Goal: Information Seeking & Learning: Learn about a topic

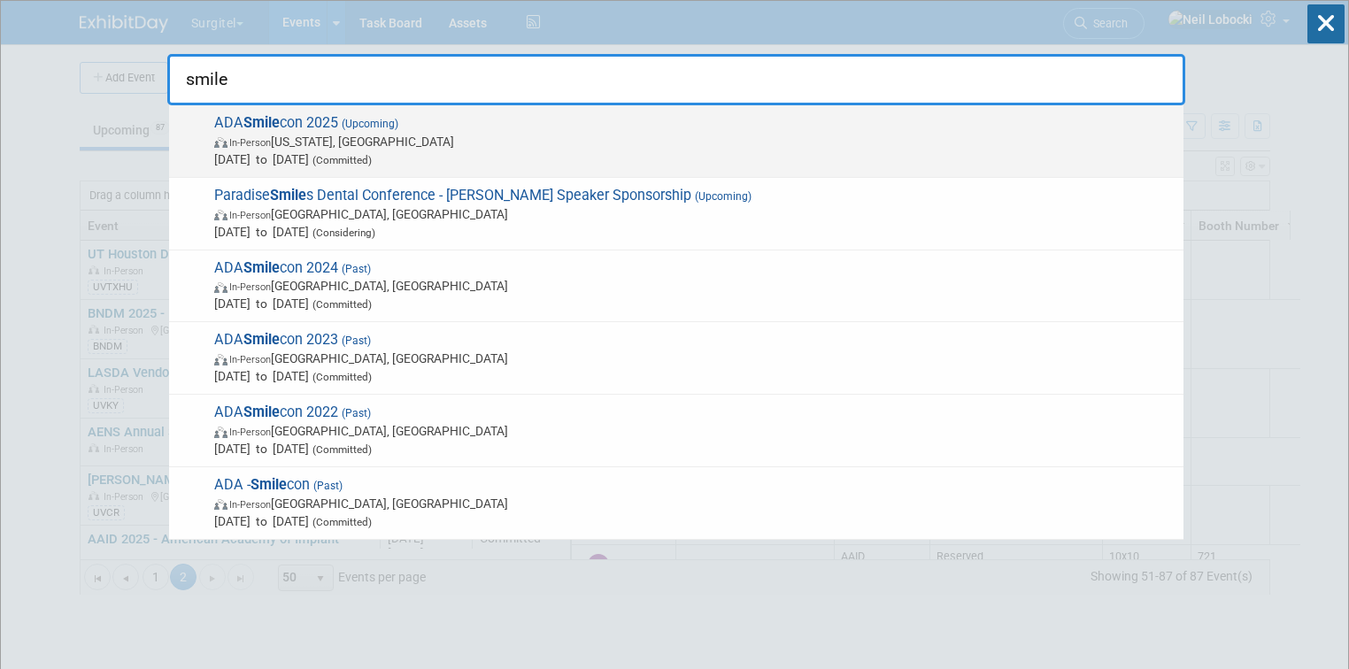
scroll to position [425, 0]
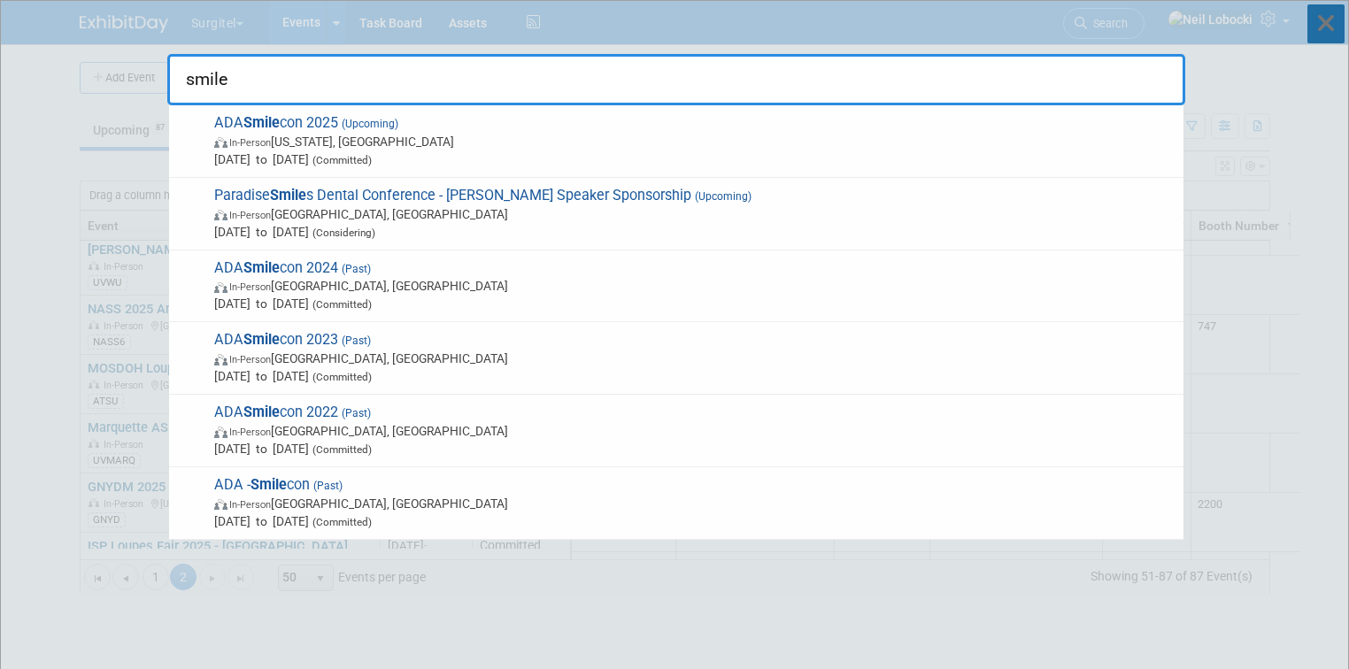
click at [1318, 28] on icon at bounding box center [1325, 23] width 37 height 39
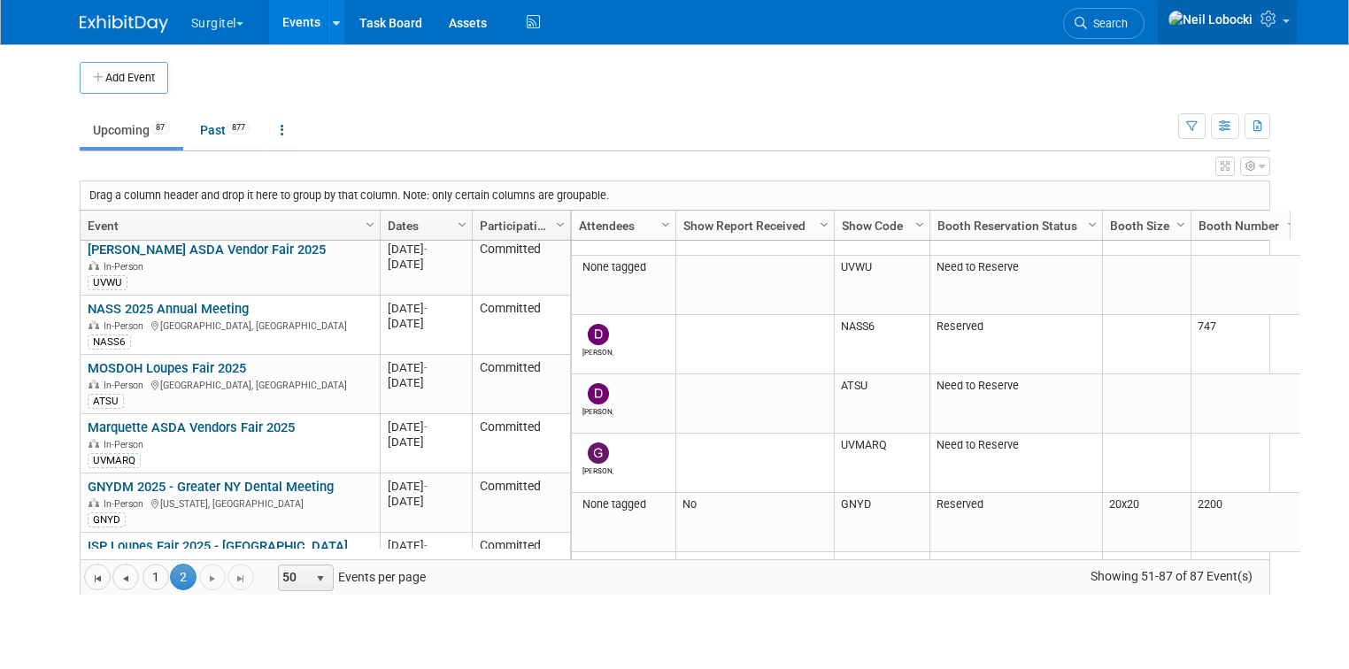
click at [1281, 24] on icon at bounding box center [1270, 19] width 20 height 16
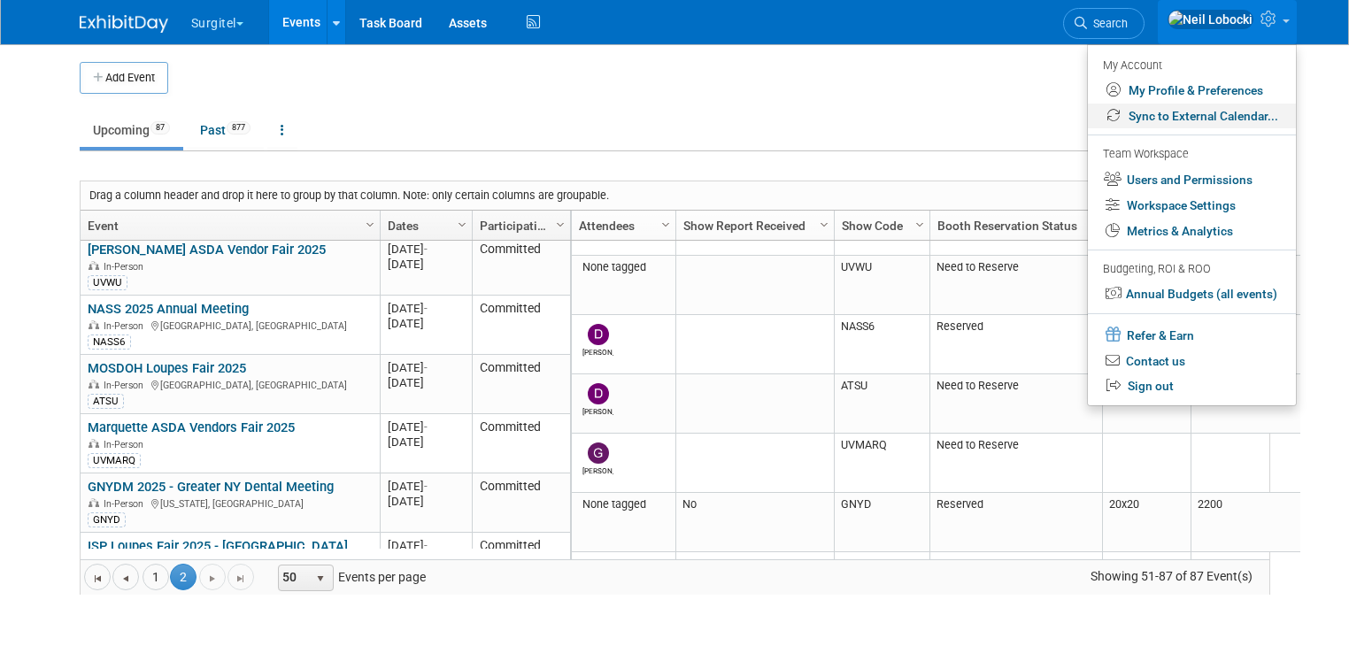
click at [1190, 118] on link "Sync to External Calendar..." at bounding box center [1192, 117] width 208 height 26
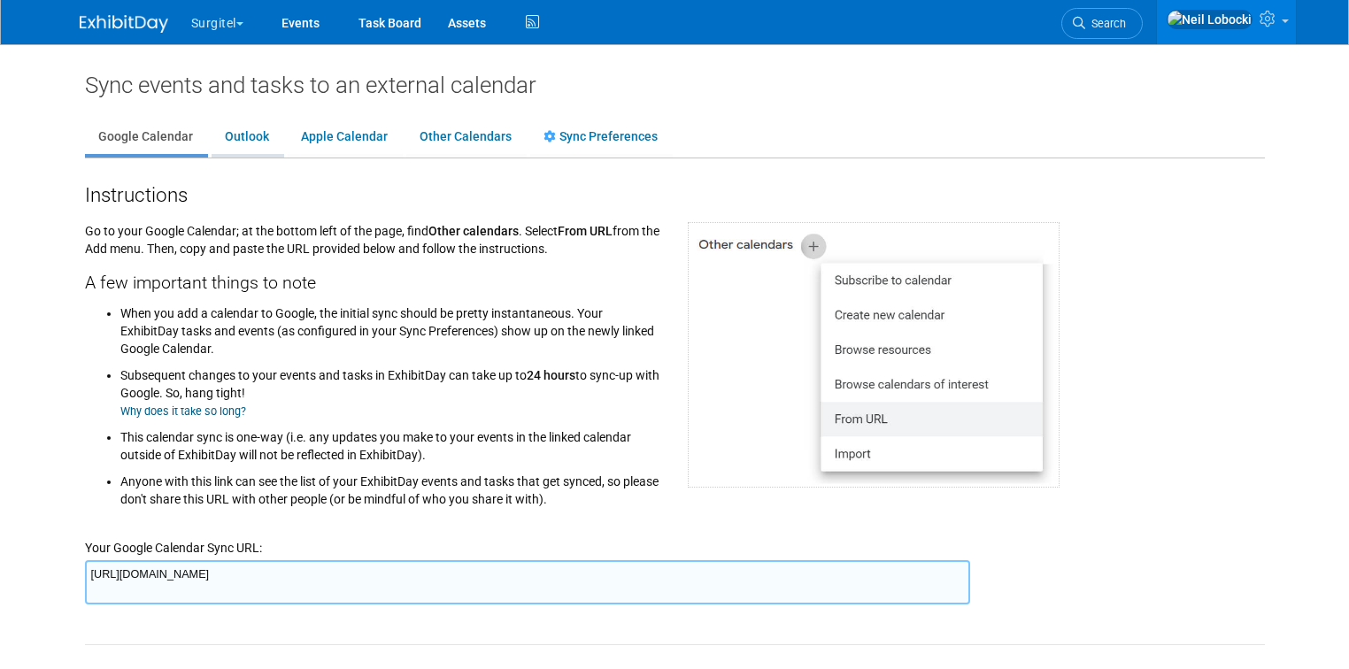
click at [219, 138] on link "Outlook" at bounding box center [247, 137] width 71 height 34
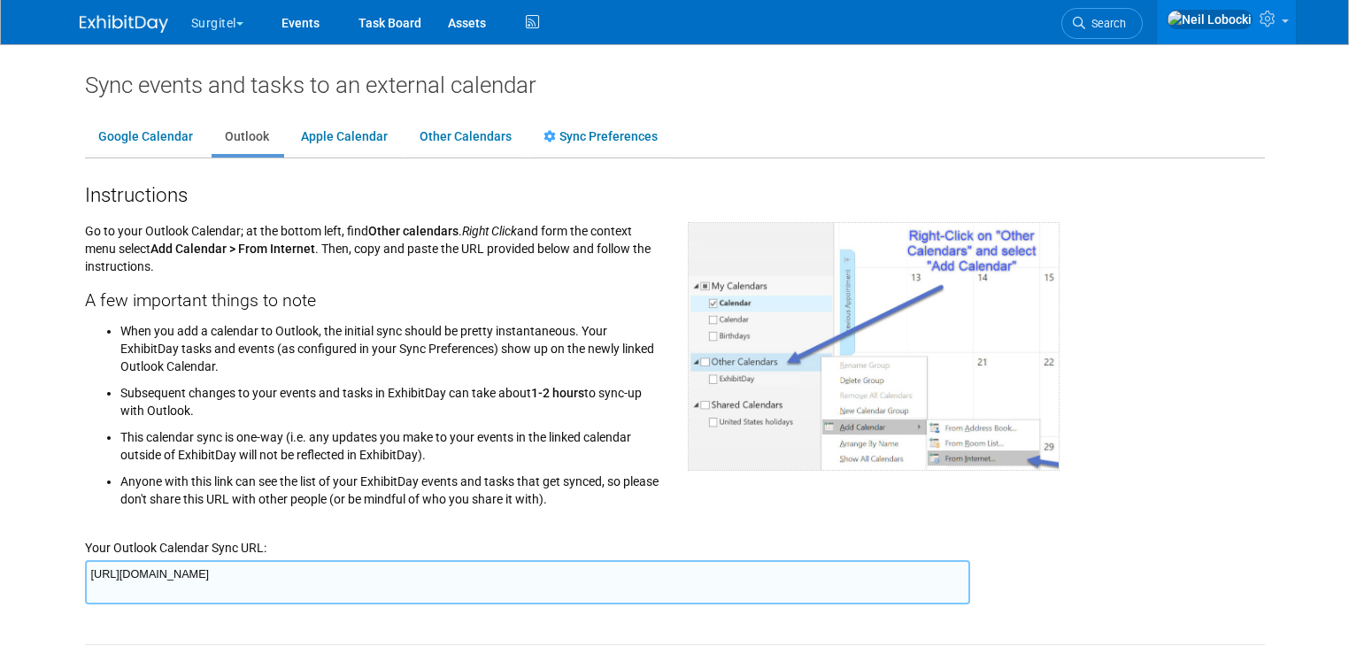
click at [436, 575] on textarea "https://www.exhibitday.com/Sync/iCal/?lt=o&uw=35969&k=0b33d969-d389-4511-868b-b…" at bounding box center [527, 582] width 885 height 44
click at [581, 135] on link "Sync Preferences" at bounding box center [600, 137] width 141 height 34
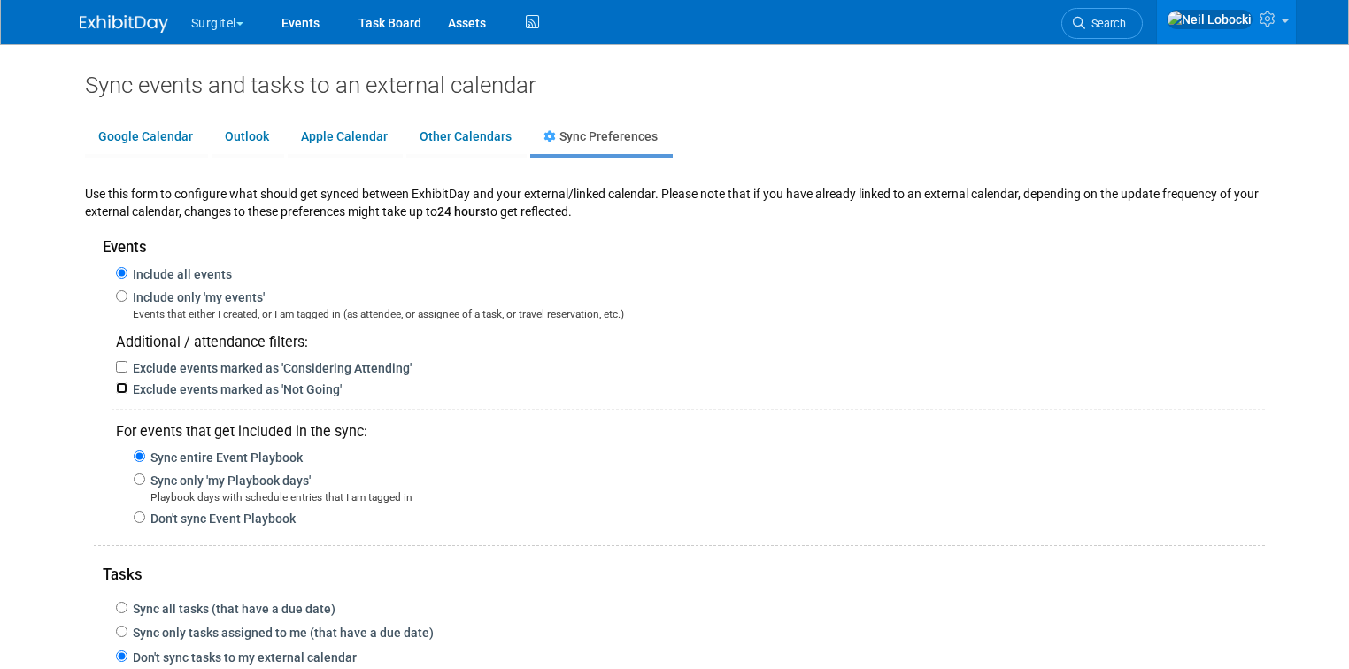
click at [116, 384] on input "Exclude events marked as 'Not Going'" at bounding box center [122, 388] width 12 height 12
checkbox input "true"
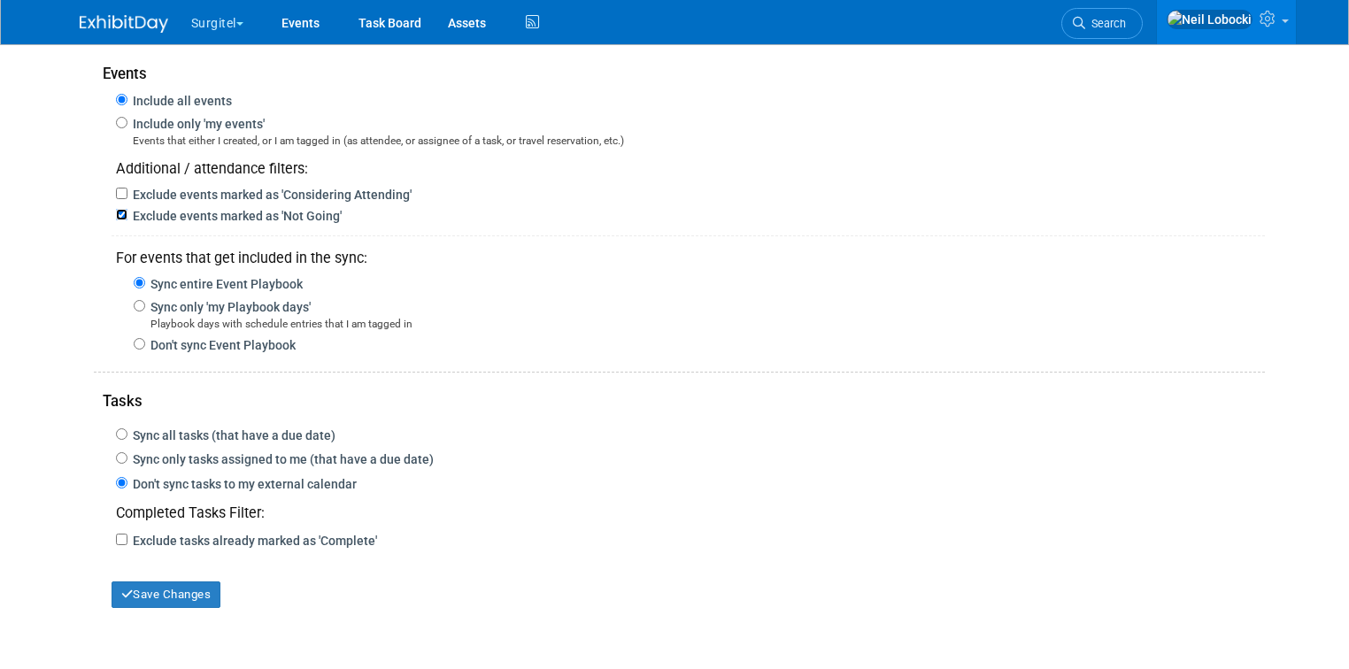
scroll to position [212, 0]
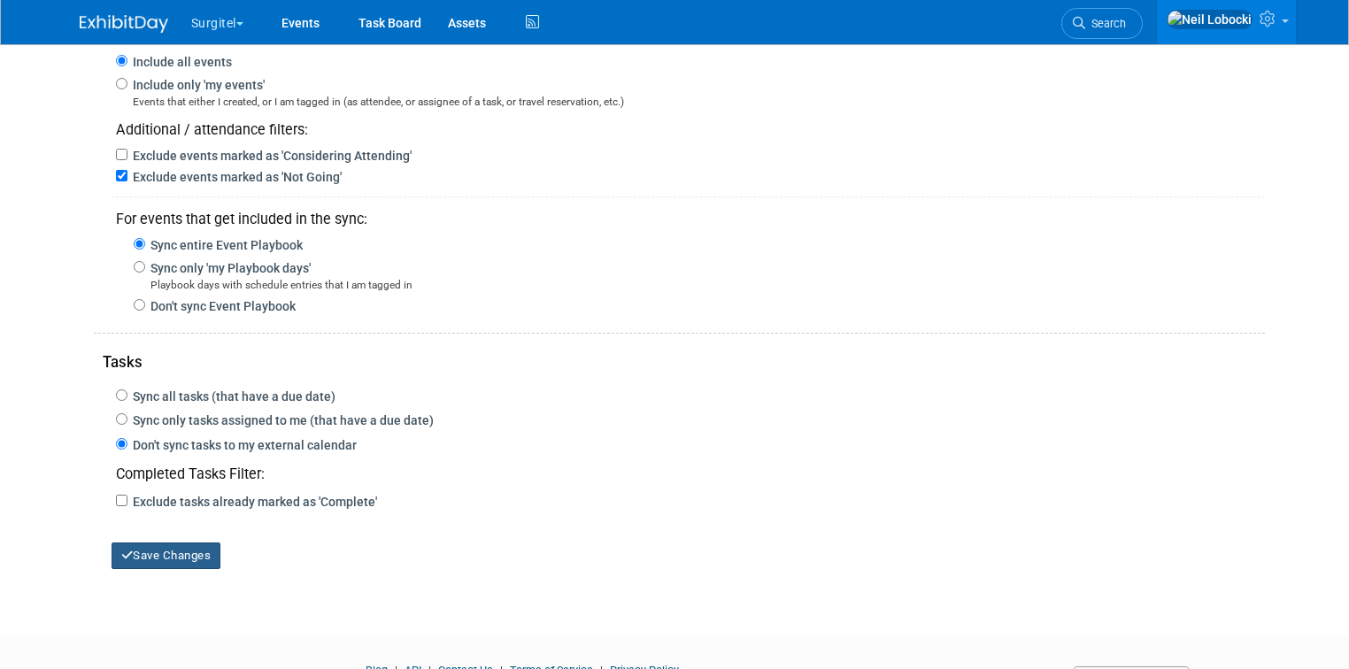
click at [153, 551] on button "Save Changes" at bounding box center [167, 556] width 110 height 27
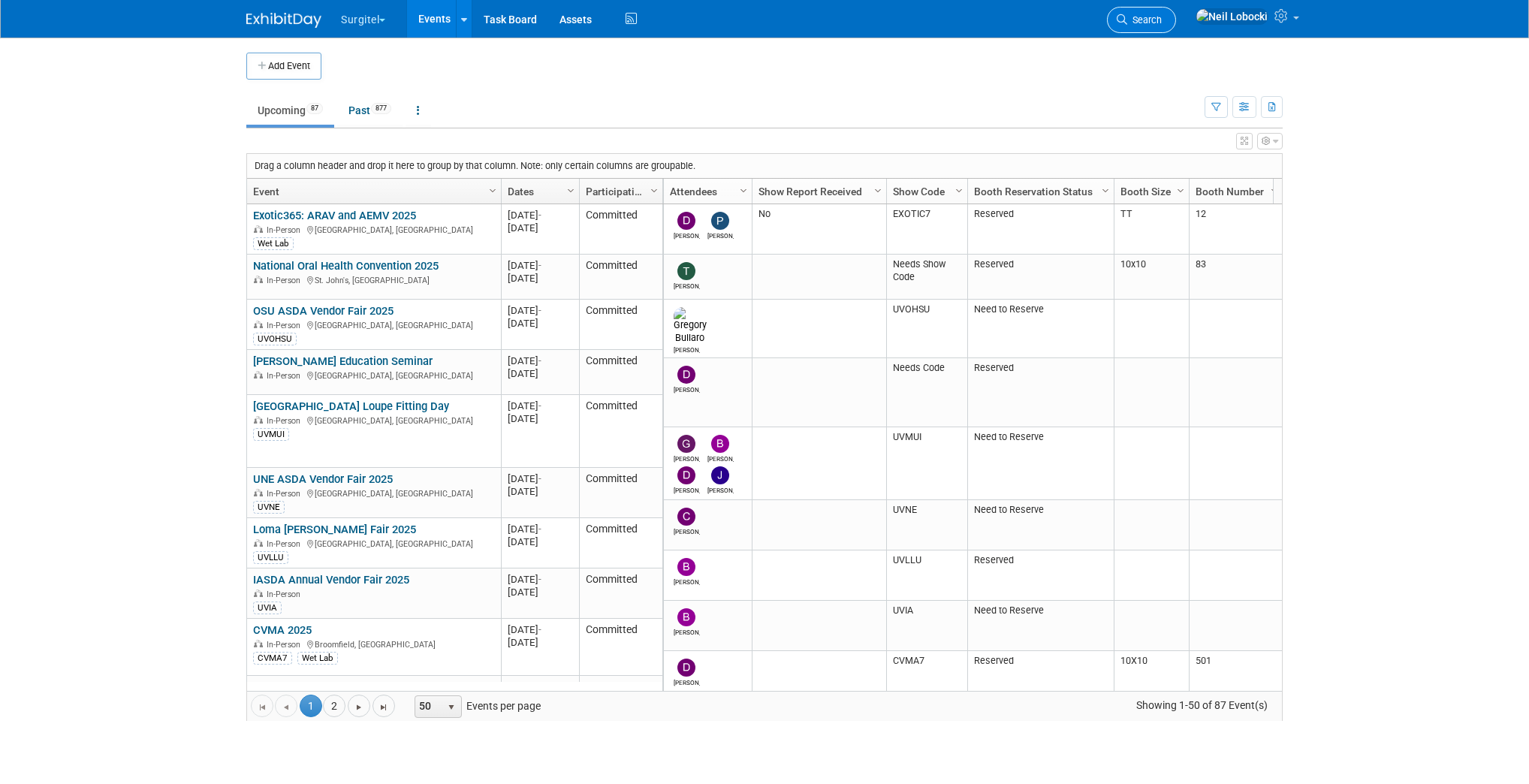
click at [1162, 14] on span "Search" at bounding box center [1145, 20] width 35 height 11
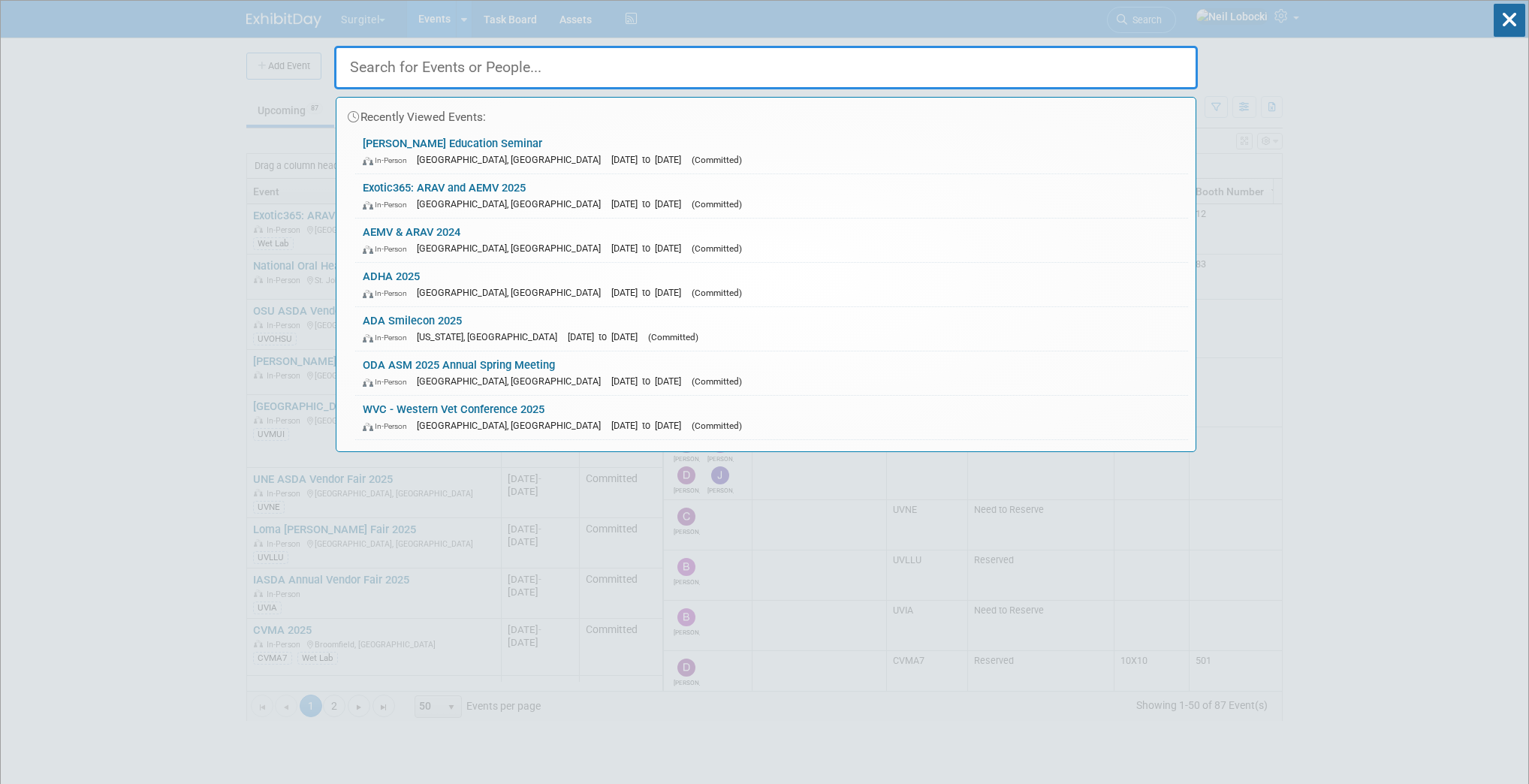
click at [766, 66] on input "text" at bounding box center [766, 67] width 864 height 43
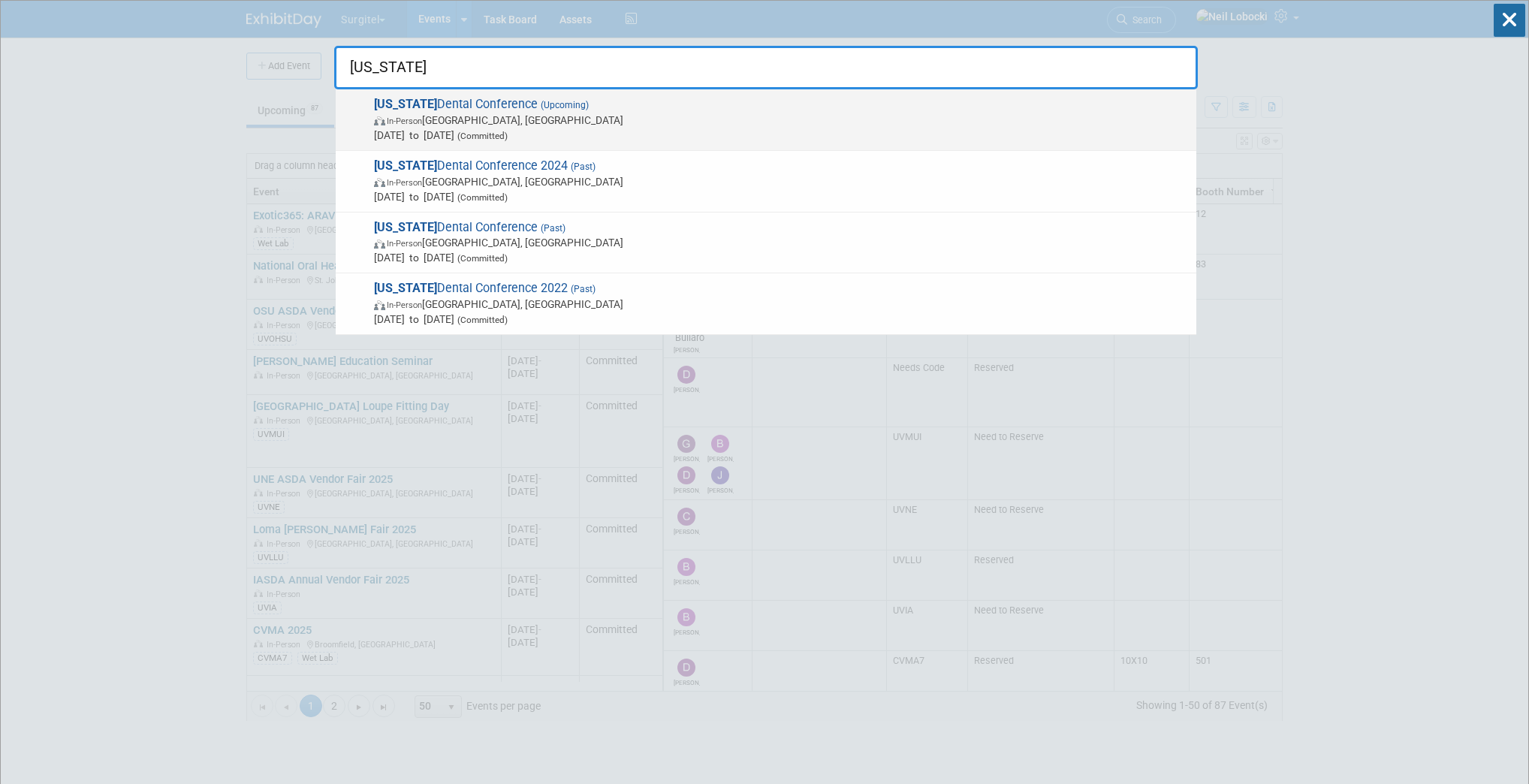
type input "vermont"
click at [613, 121] on span "In-Person South Burlington, VT" at bounding box center [781, 120] width 815 height 15
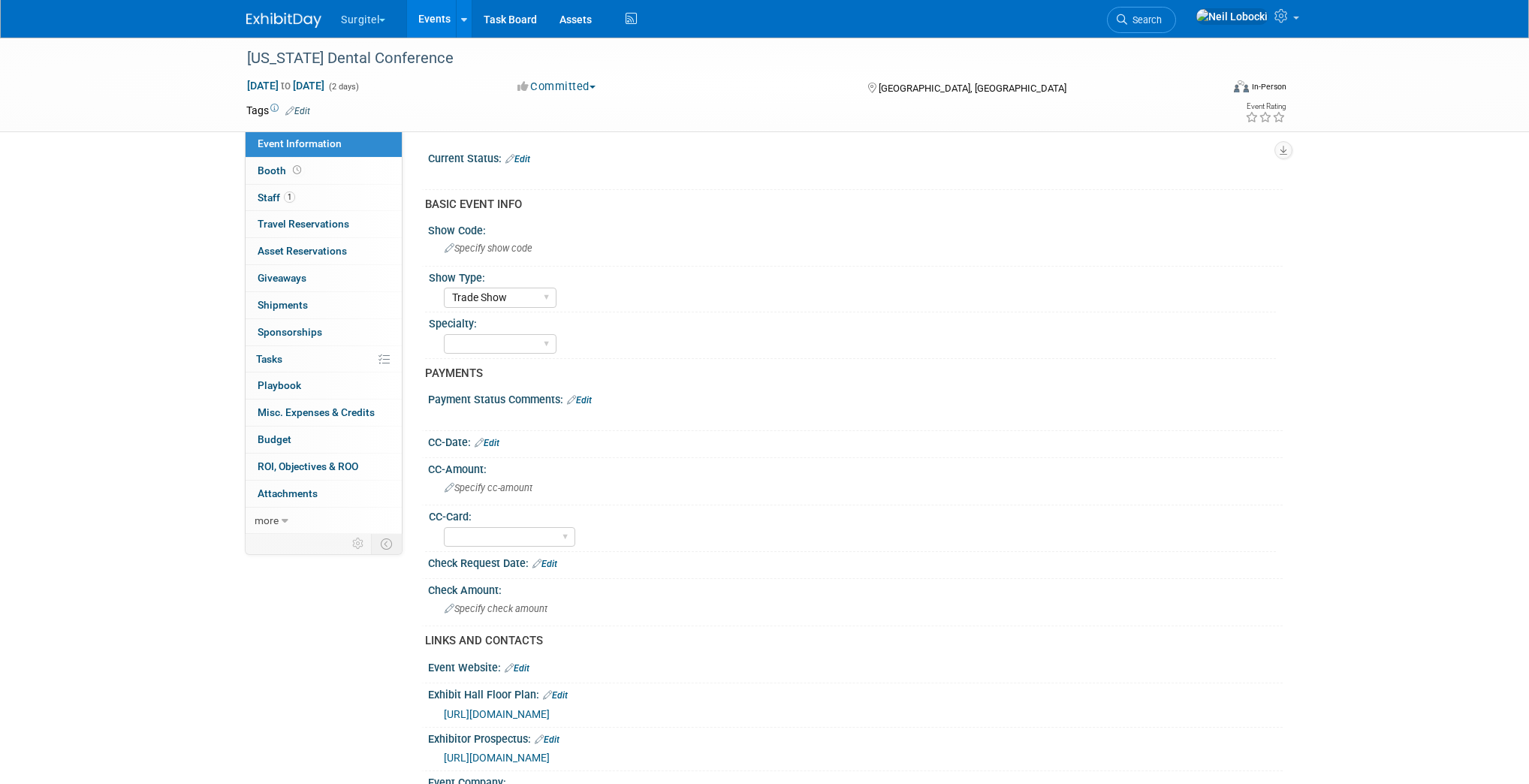
select select "Trade Show"
select select "No"
click at [343, 173] on link "Booth" at bounding box center [323, 171] width 156 height 26
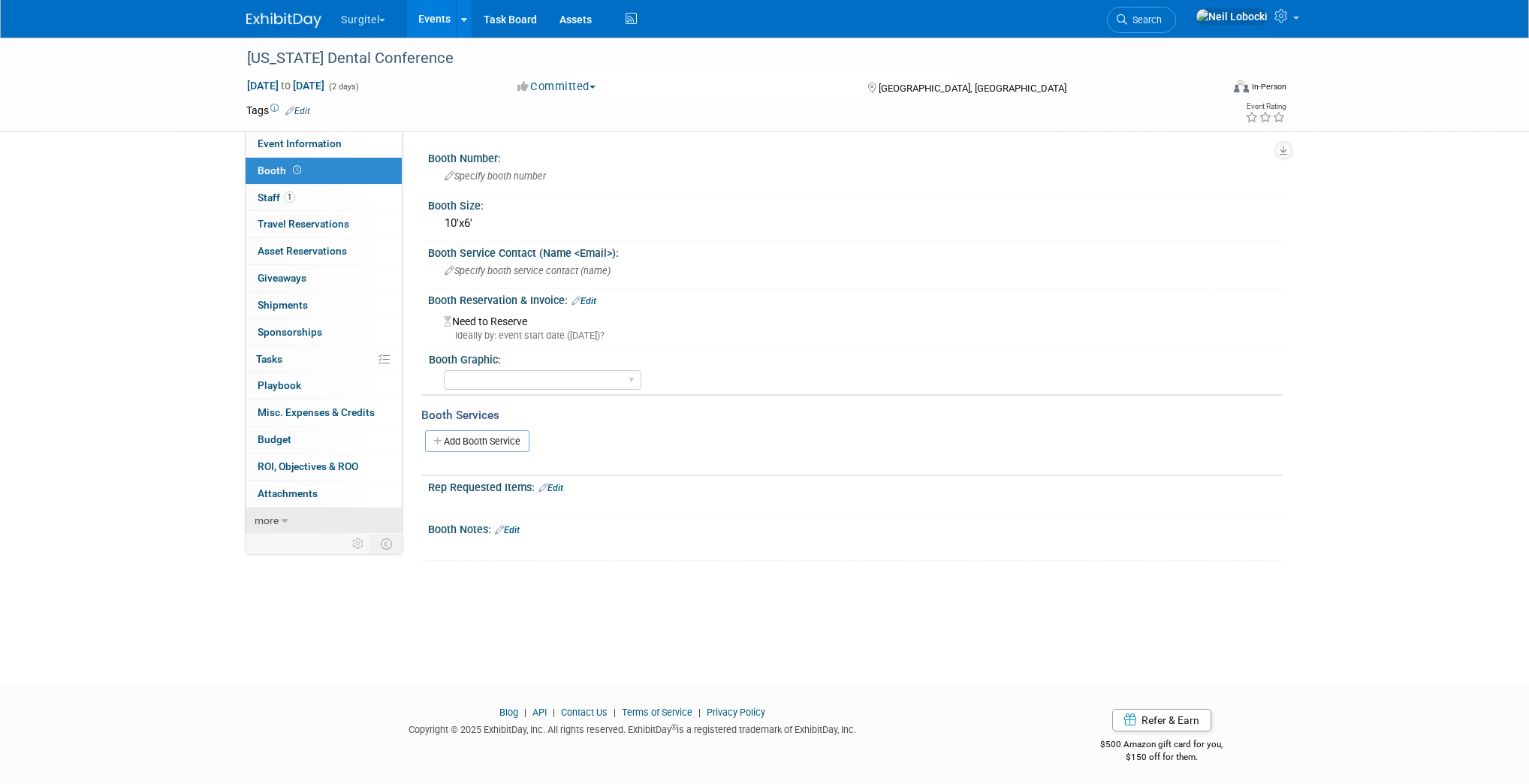
click at [280, 523] on link "more" at bounding box center [323, 520] width 156 height 26
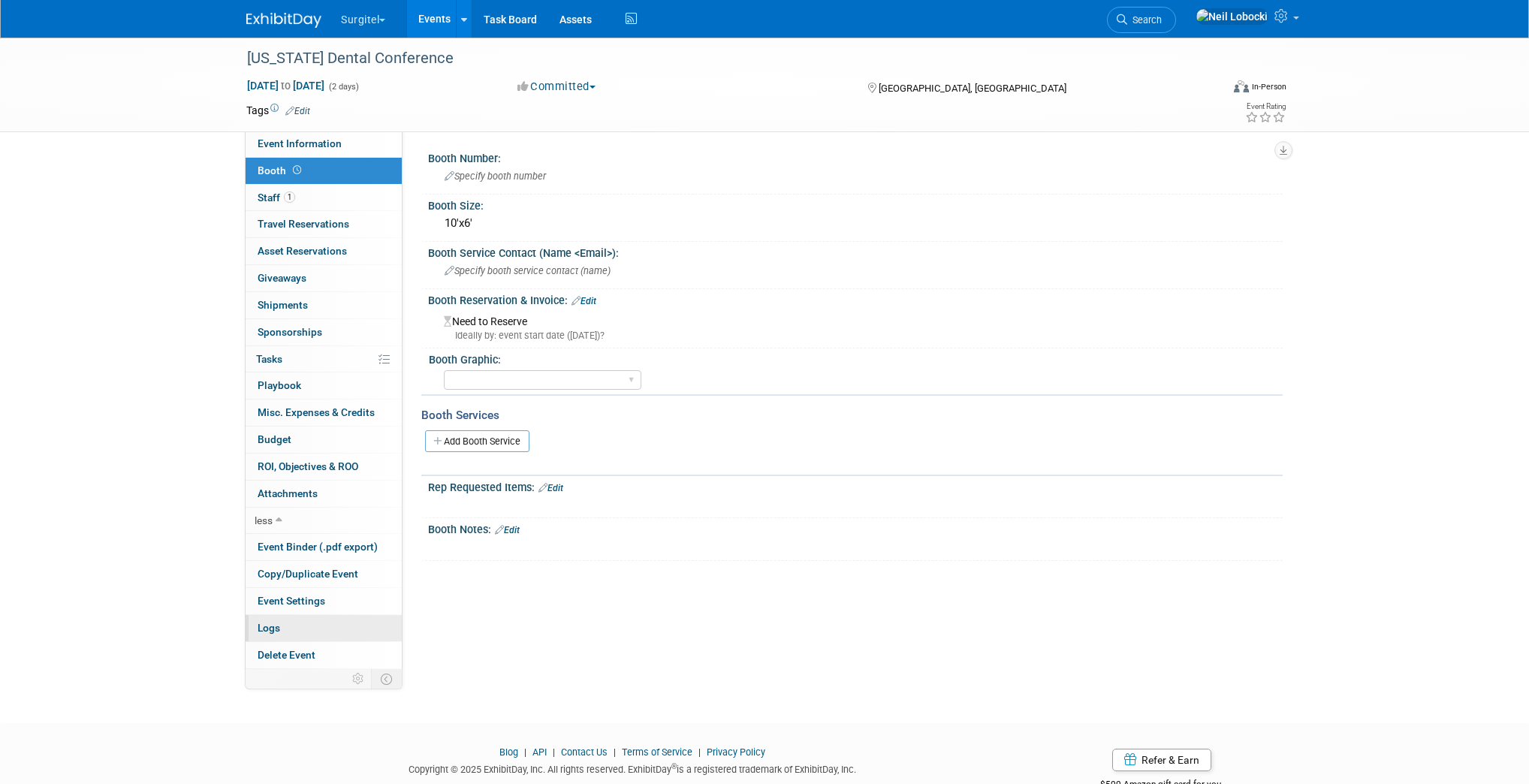
click at [302, 627] on link "Logs" at bounding box center [323, 628] width 156 height 26
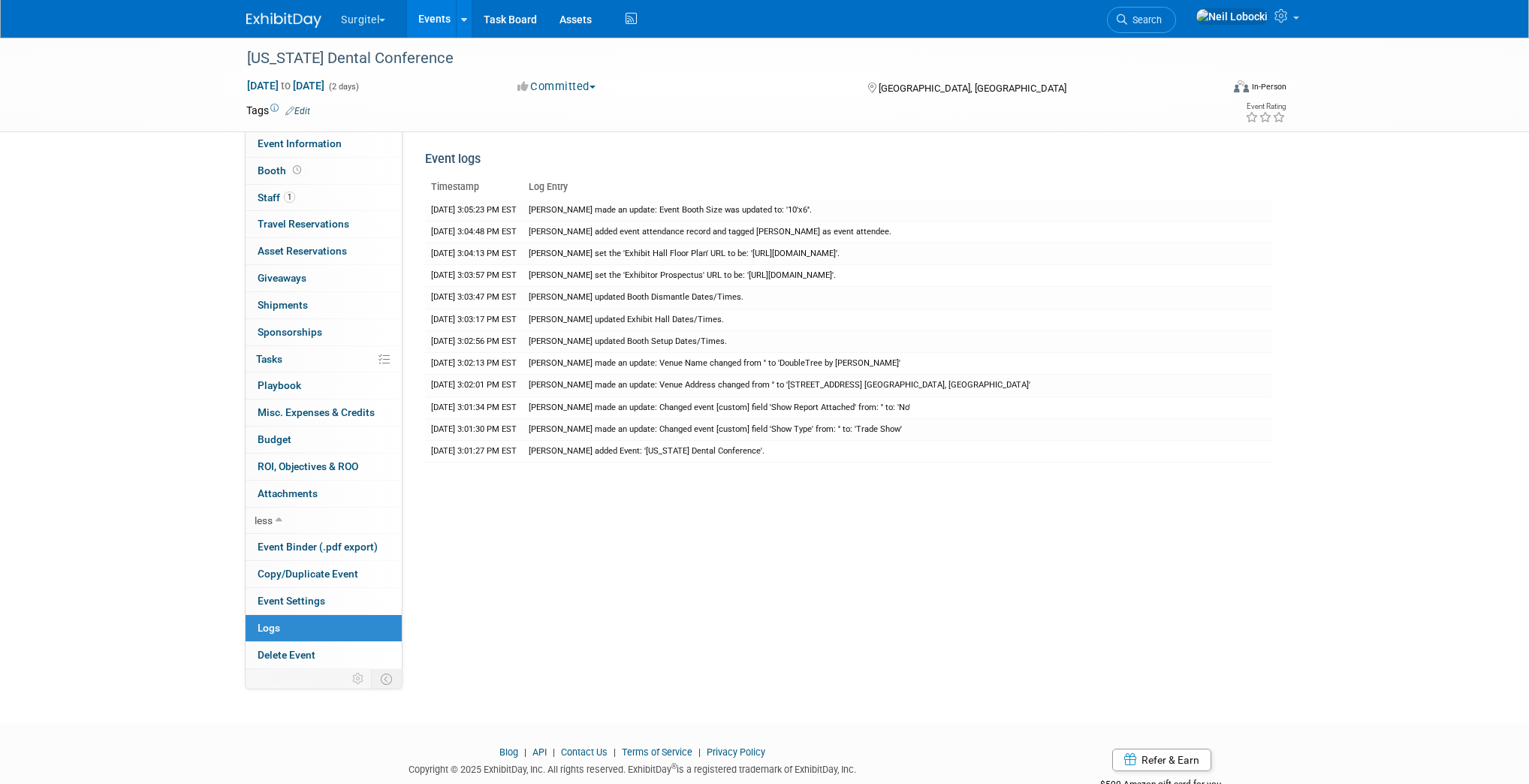
click at [587, 87] on button "Committed" at bounding box center [557, 87] width 89 height 16
click at [683, 101] on div "Tags Edit" at bounding box center [677, 111] width 863 height 20
click at [323, 143] on span "Event Information" at bounding box center [300, 143] width 84 height 12
select select "Trade Show"
select select "No"
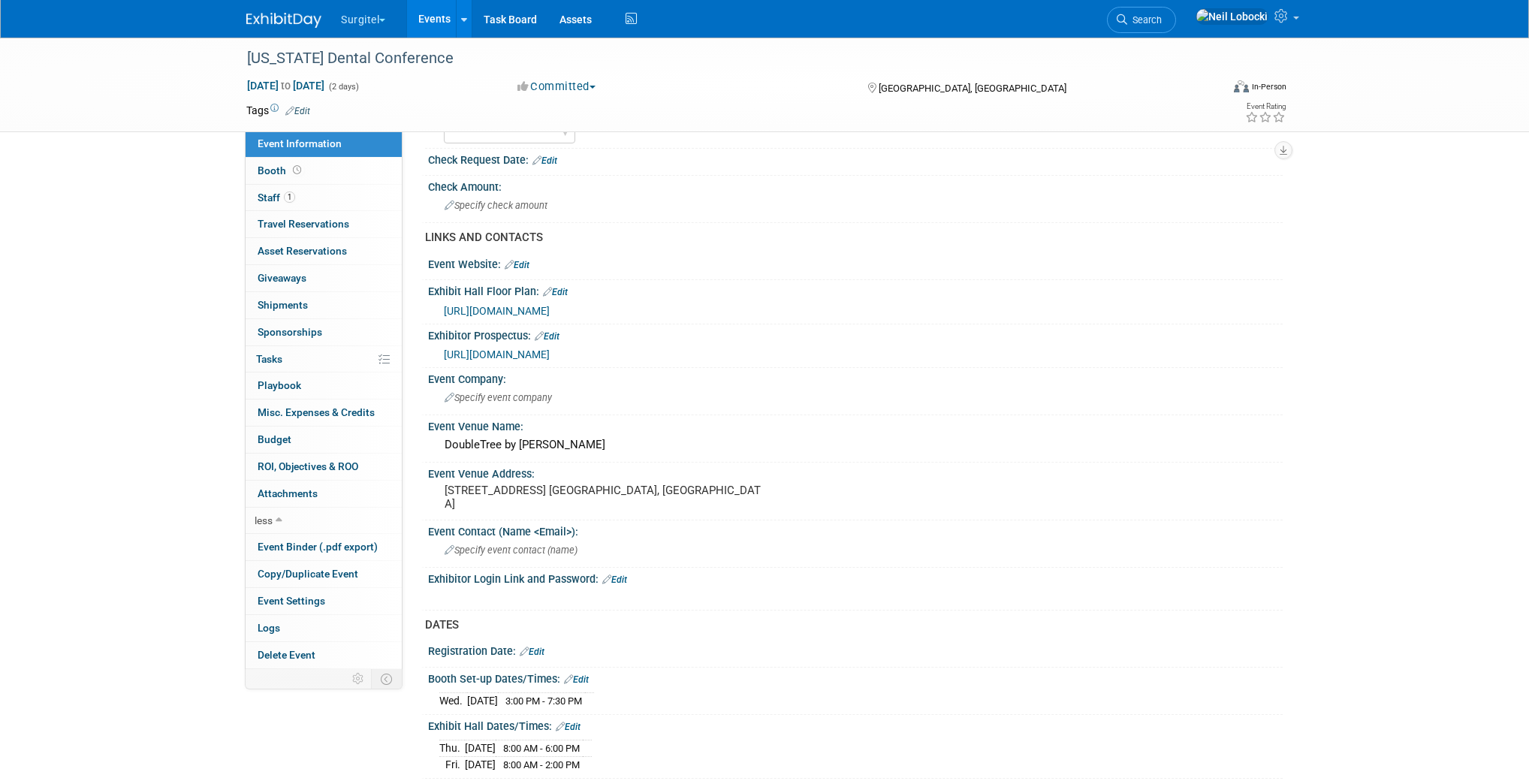
scroll to position [350, 0]
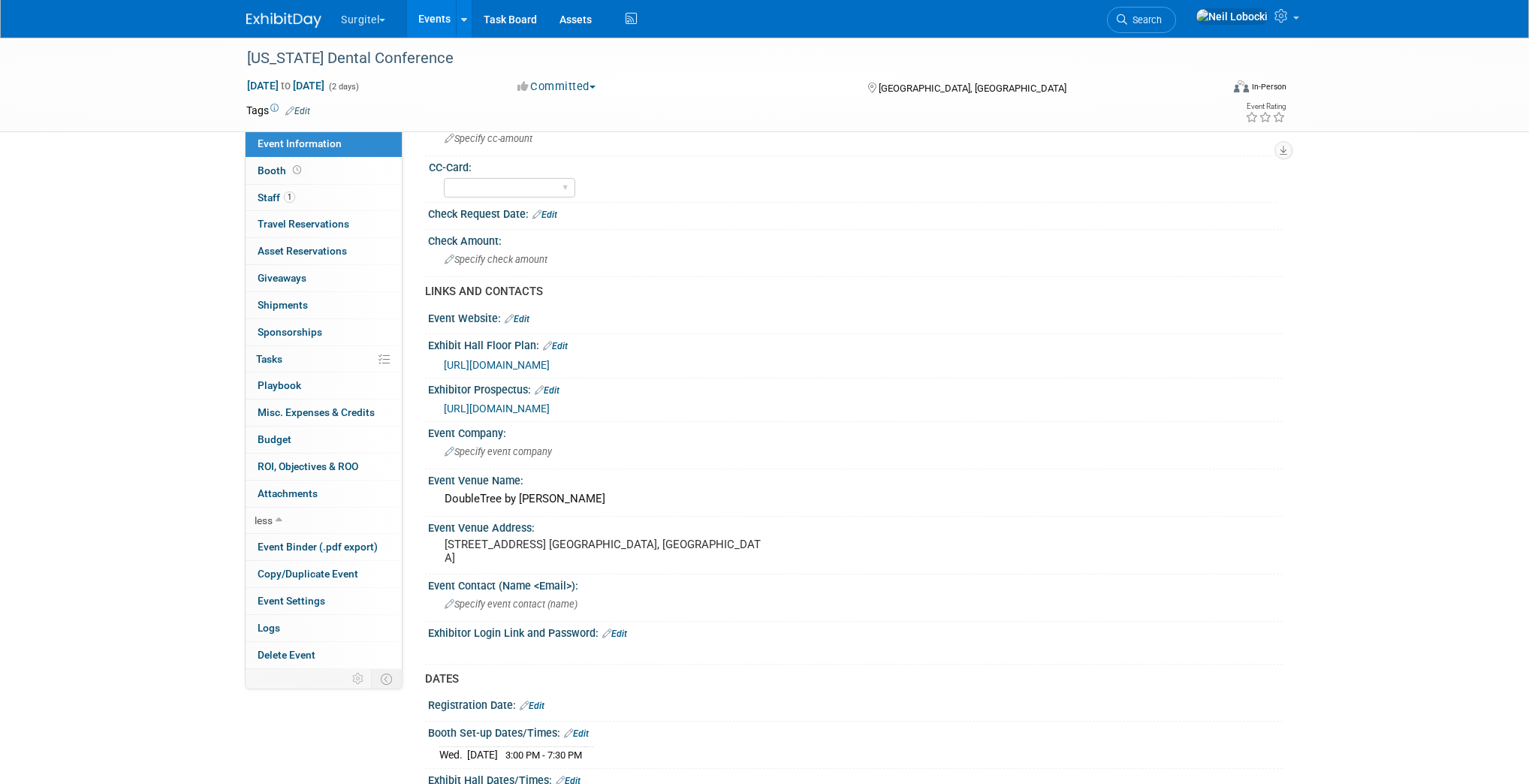
click at [550, 359] on span "https://www.vsds.org/docs/statevtvermontlibraries/default-document-library/exhi…" at bounding box center [496, 365] width 106 height 12
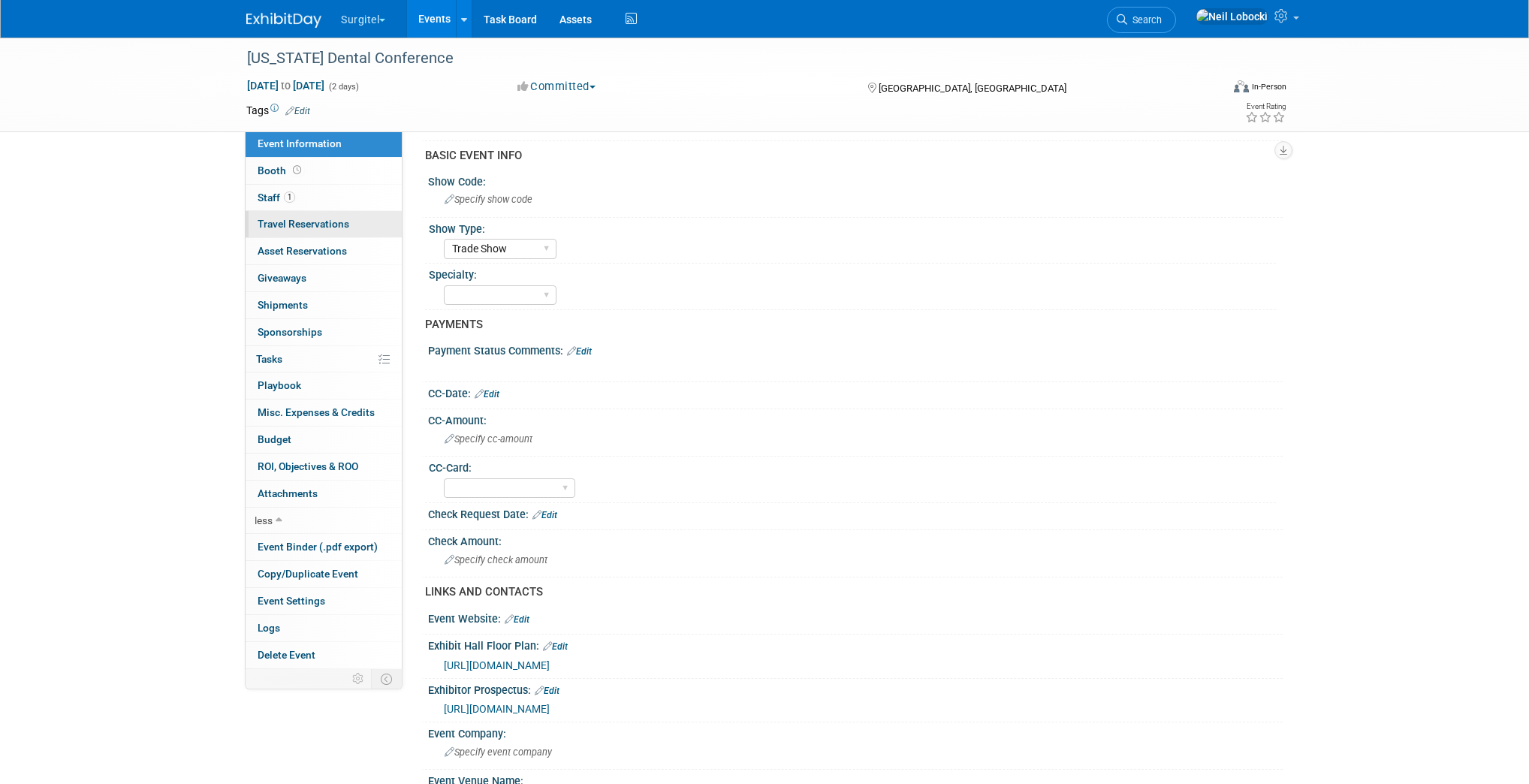
scroll to position [0, 0]
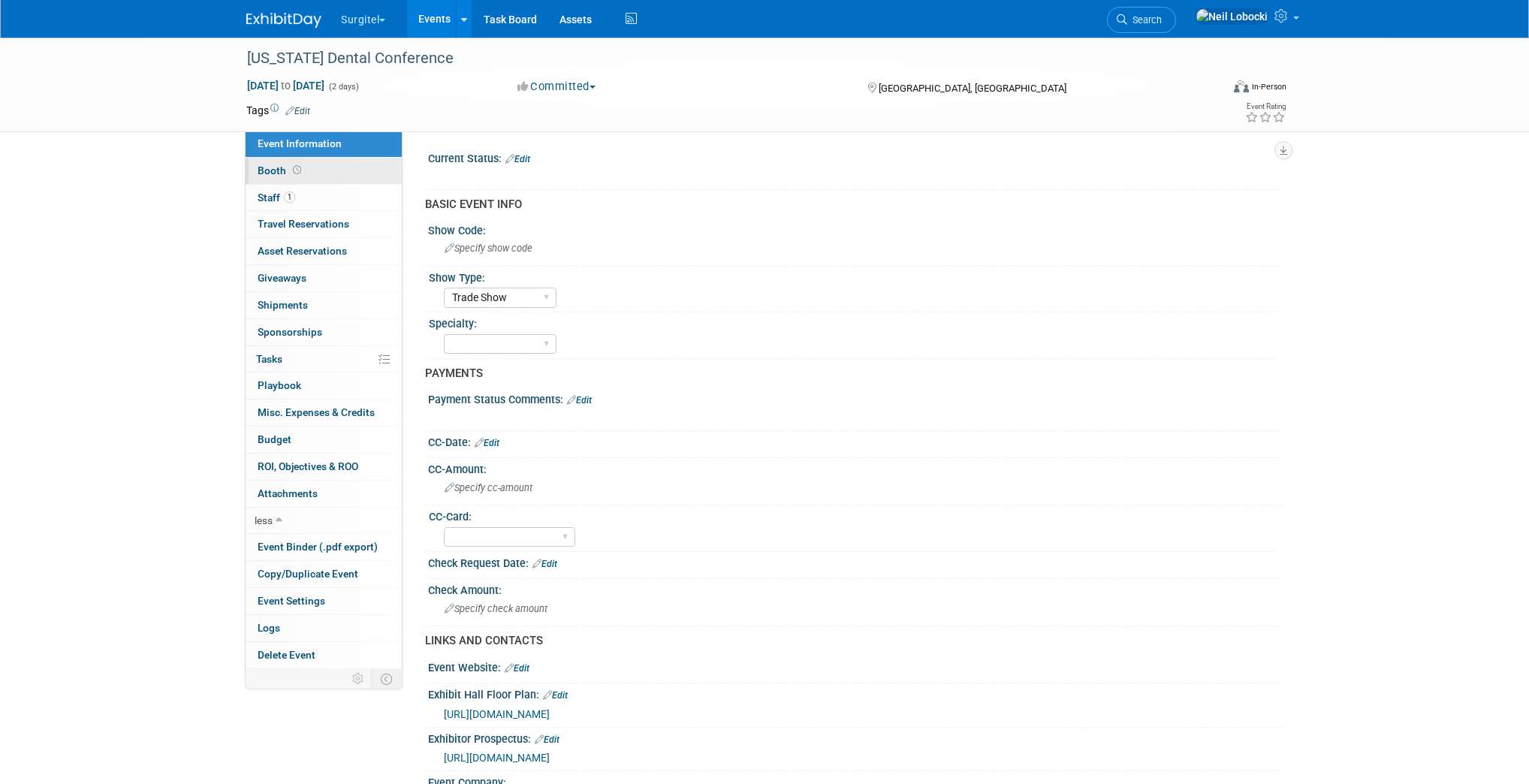
click at [304, 167] on link "Booth" at bounding box center [323, 171] width 156 height 26
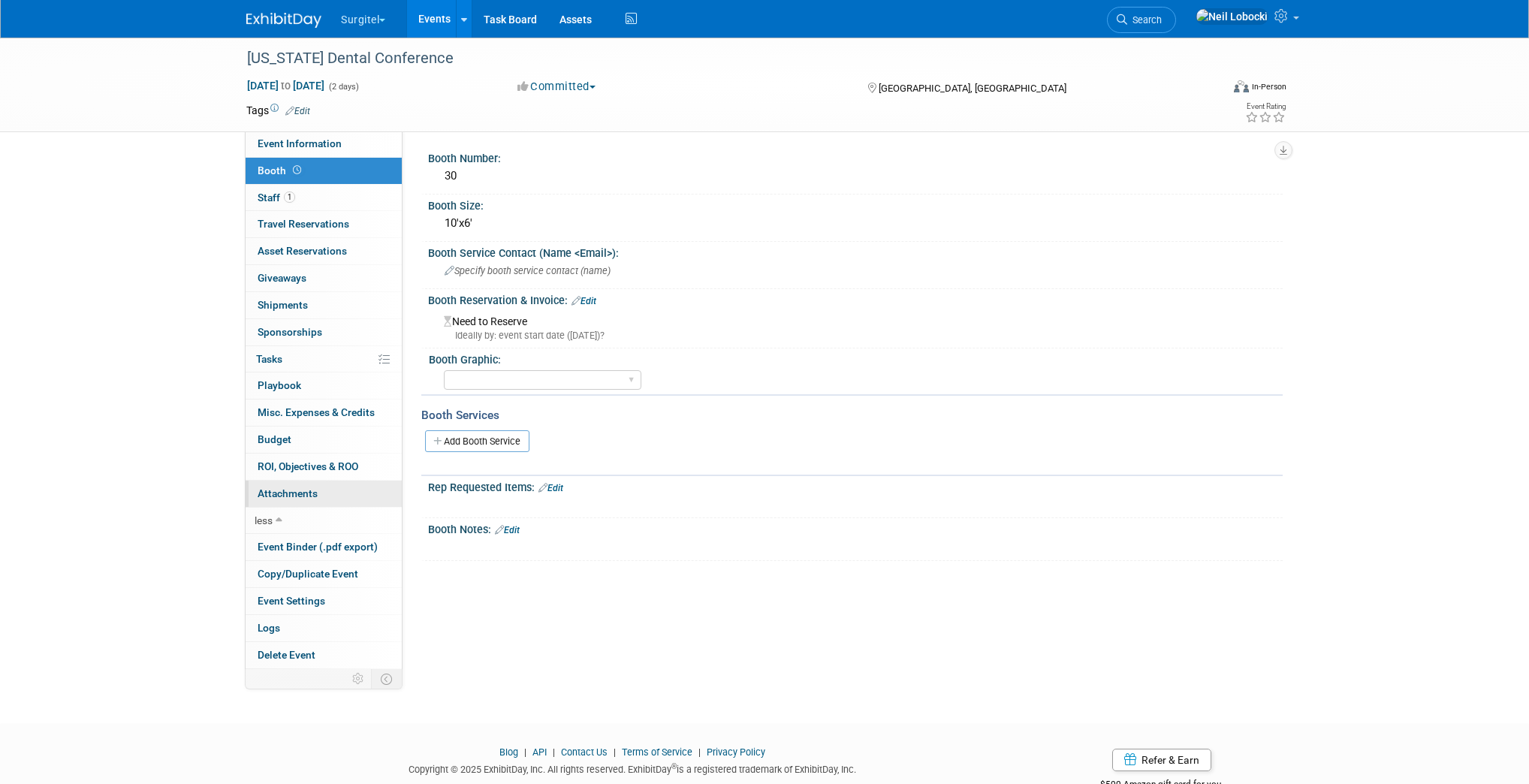
click at [316, 493] on span "Attachments 0" at bounding box center [288, 493] width 60 height 12
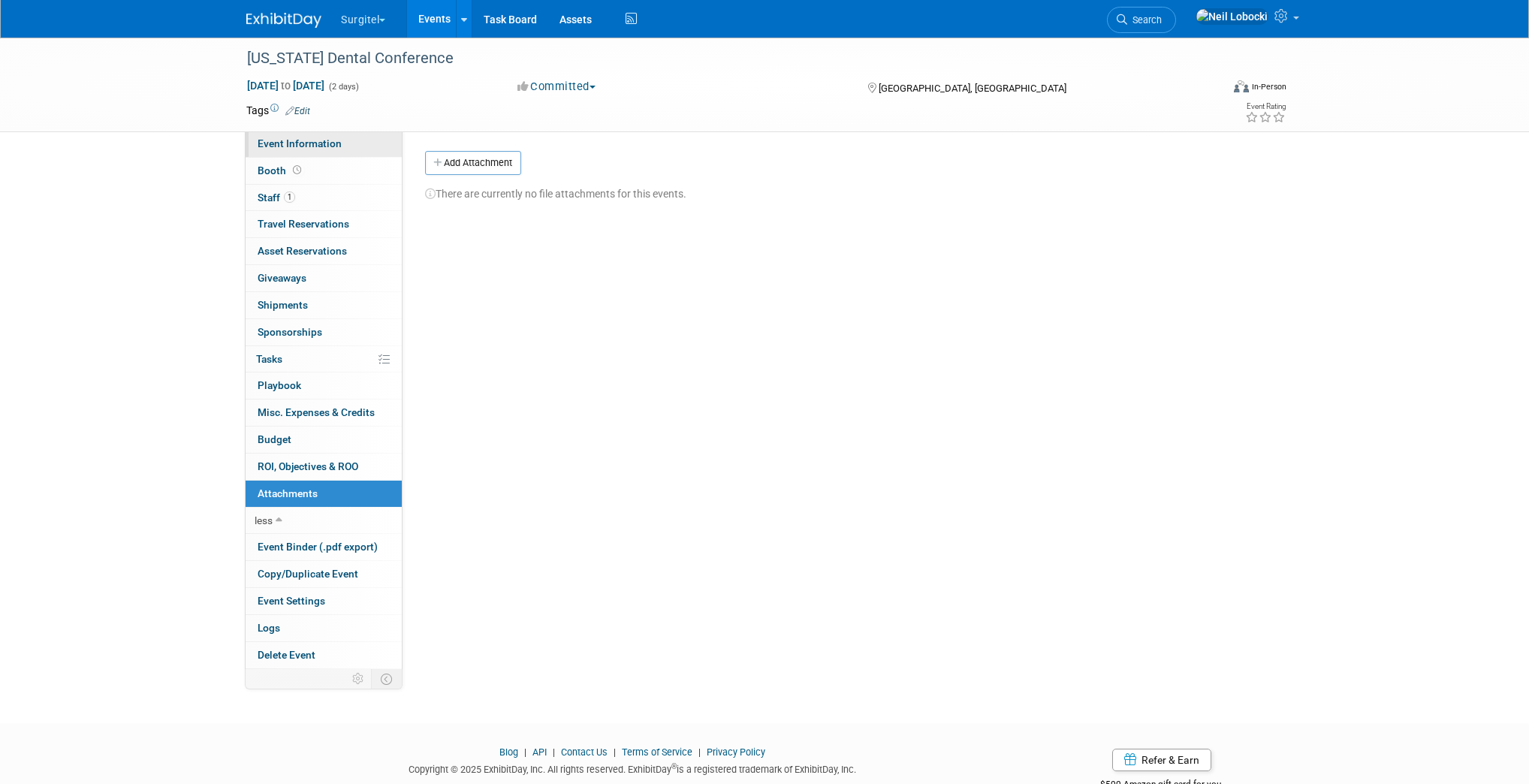
click at [339, 154] on link "Event Information" at bounding box center [323, 143] width 156 height 26
select select "Trade Show"
select select "Dental"
select select "No"
